Goal: Navigation & Orientation: Find specific page/section

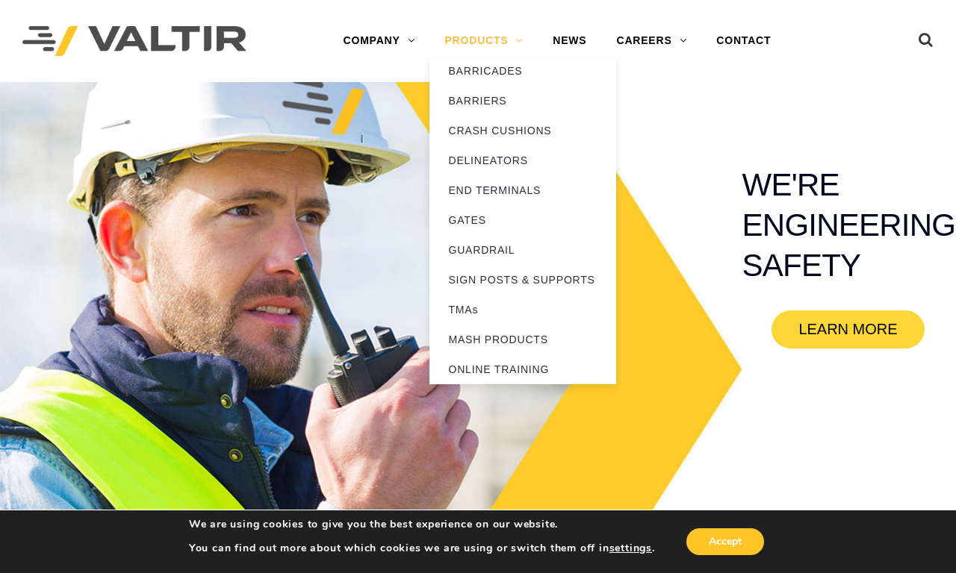
click at [483, 40] on link "PRODUCTS" at bounding box center [483, 41] width 108 height 30
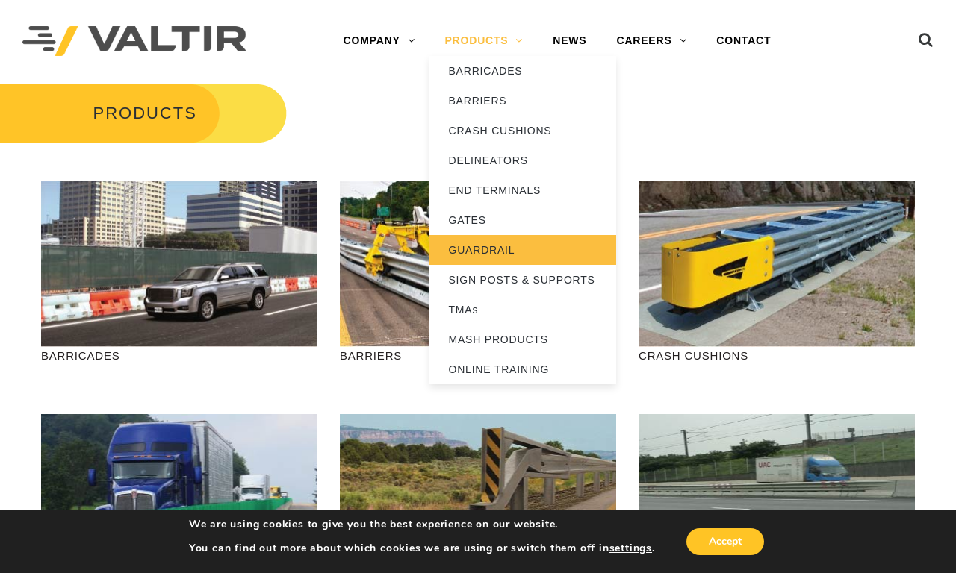
click at [523, 249] on link "GUARDRAIL" at bounding box center [522, 250] width 187 height 30
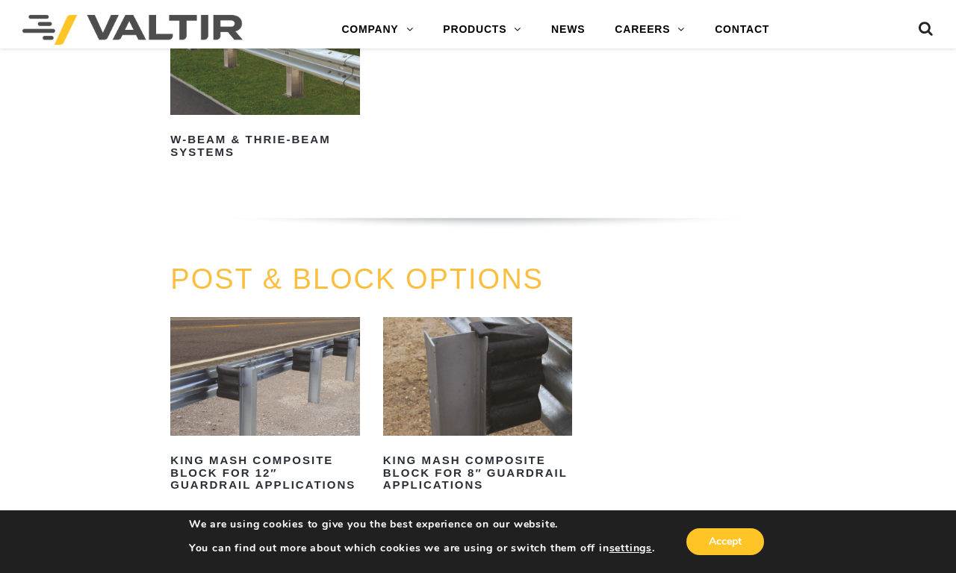
scroll to position [1535, 0]
